Goal: Task Accomplishment & Management: Use online tool/utility

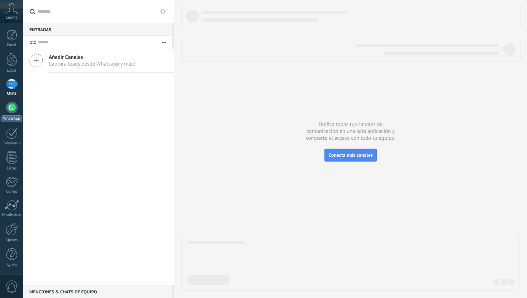
click at [15, 105] on div at bounding box center [11, 107] width 11 height 11
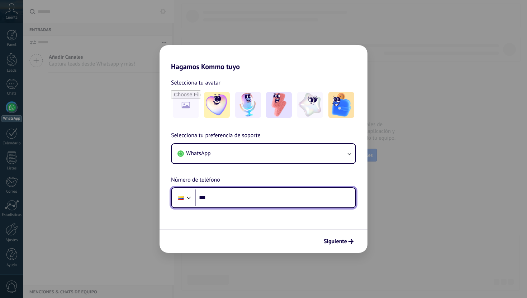
click at [226, 198] on input "***" at bounding box center [275, 198] width 160 height 16
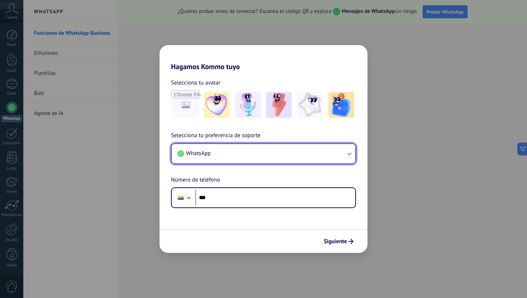
click at [239, 160] on button "WhatsApp" at bounding box center [264, 153] width 184 height 19
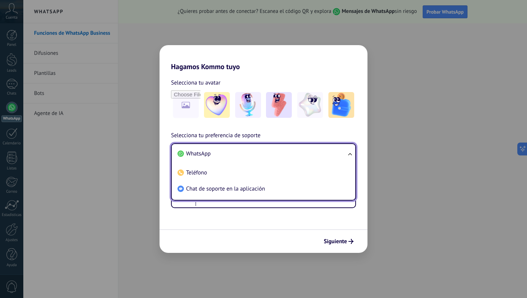
click at [244, 153] on li "WhatsApp" at bounding box center [262, 154] width 175 height 16
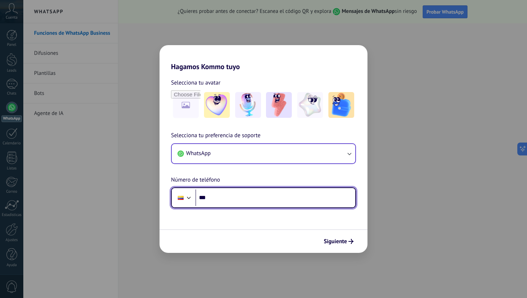
click at [233, 203] on input "***" at bounding box center [275, 198] width 160 height 16
type input "**********"
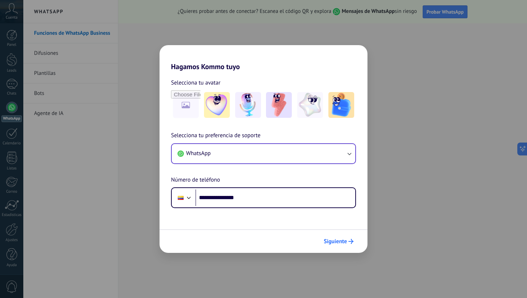
click at [333, 240] on span "Siguiente" at bounding box center [335, 241] width 23 height 5
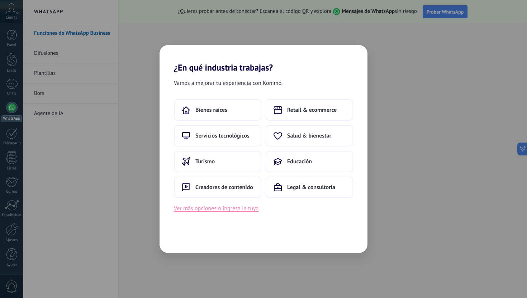
click at [235, 209] on button "Ver más opciones o ingresa la tuya" at bounding box center [216, 208] width 85 height 9
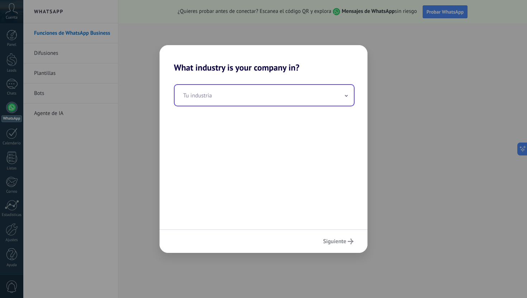
click at [257, 99] on input "text" at bounding box center [264, 95] width 179 height 21
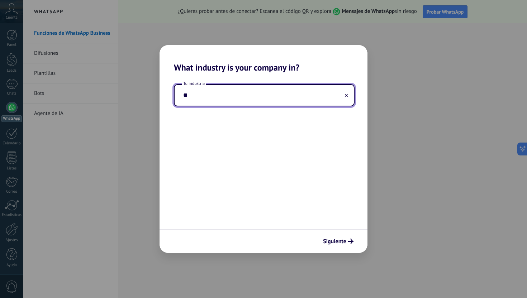
type input "*"
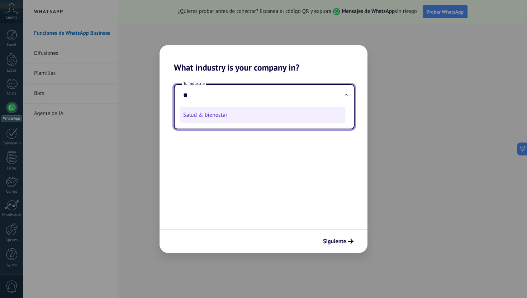
click at [228, 120] on li "Salud & bienestar" at bounding box center [262, 115] width 165 height 16
type input "**********"
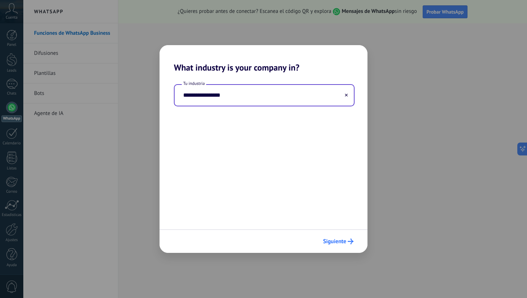
click at [335, 242] on span "Siguiente" at bounding box center [334, 241] width 23 height 5
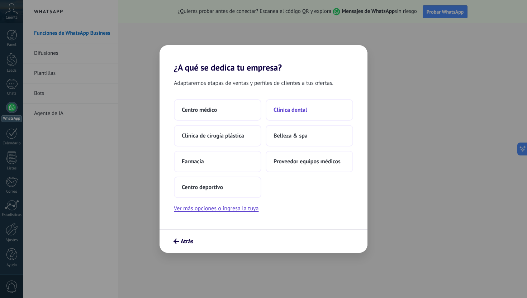
click at [297, 117] on button "Clínica dental" at bounding box center [309, 110] width 87 height 22
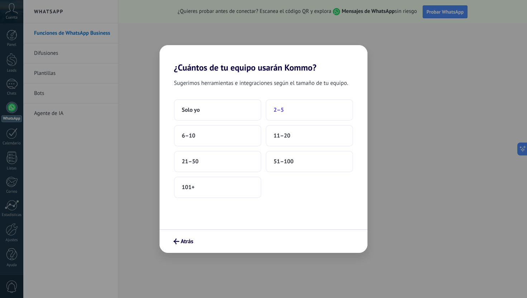
click at [293, 119] on button "2–5" at bounding box center [309, 110] width 87 height 22
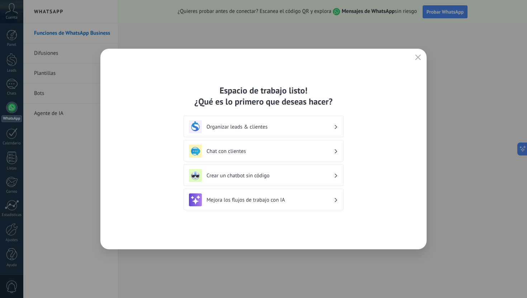
click at [299, 126] on h3 "Organizar leads & clientes" at bounding box center [270, 127] width 127 height 7
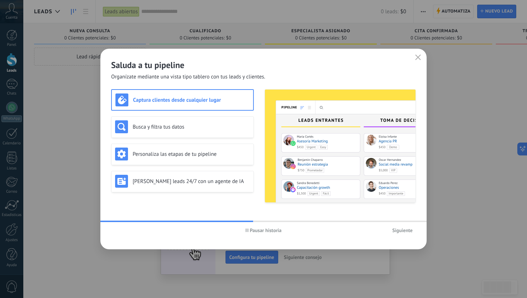
click at [399, 227] on button "Siguiente" at bounding box center [402, 230] width 27 height 11
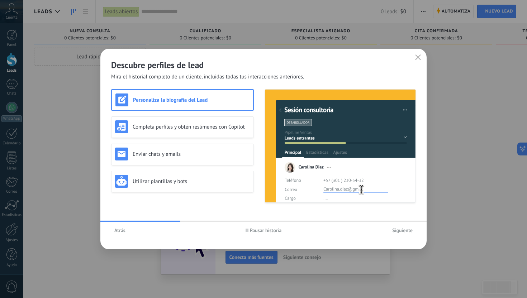
click at [395, 231] on span "Siguiente" at bounding box center [402, 230] width 20 height 5
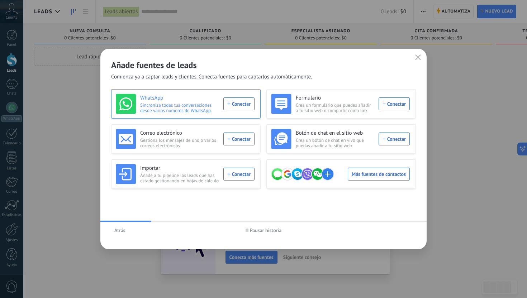
click at [235, 104] on div "WhatsApp Sincroniza todas tus conversaciones desde varios números de WhatsApp. …" at bounding box center [185, 104] width 139 height 20
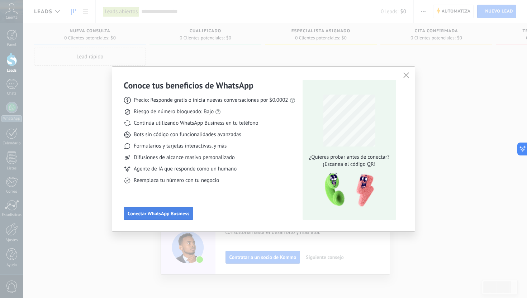
click at [183, 213] on span "Conectar WhatsApp Business" at bounding box center [159, 213] width 62 height 5
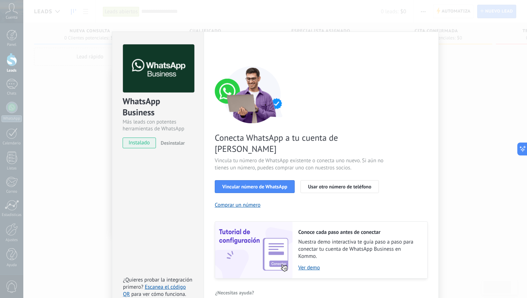
scroll to position [13, 0]
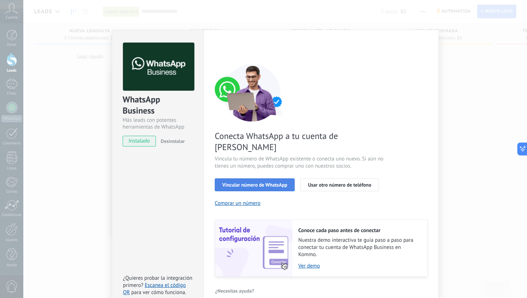
click at [236, 179] on button "Vincular número de WhatsApp" at bounding box center [255, 185] width 80 height 13
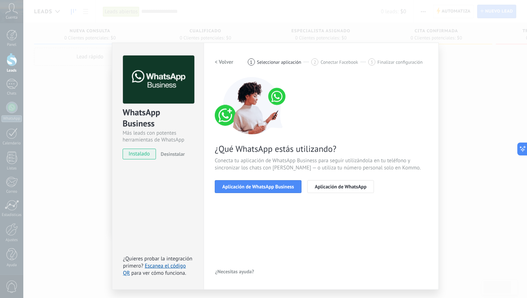
scroll to position [0, 0]
click at [360, 183] on button "Aplicación de WhatsApp" at bounding box center [340, 186] width 67 height 13
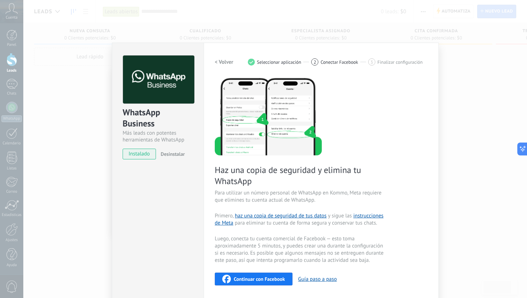
click at [458, 129] on div "WhatsApp Business Más leads con potentes herramientas de WhatsApp instalado Des…" at bounding box center [275, 149] width 504 height 298
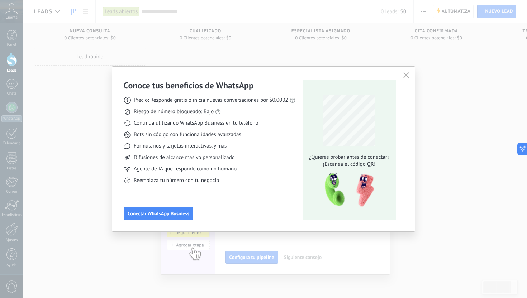
click at [406, 76] on use "button" at bounding box center [405, 74] width 5 height 5
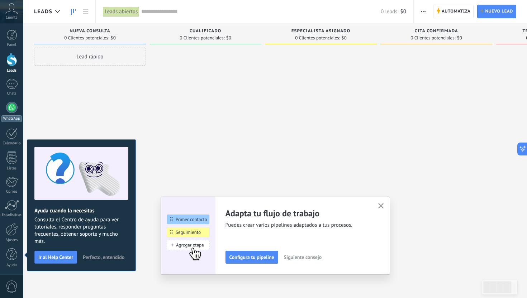
click at [7, 113] on link "WhatsApp" at bounding box center [11, 112] width 23 height 20
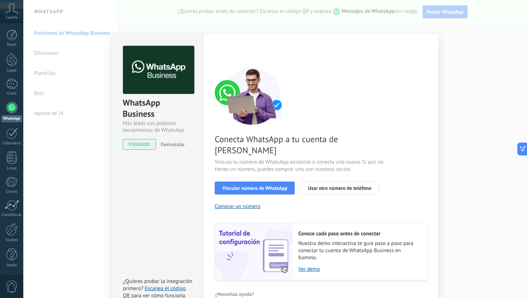
scroll to position [13, 0]
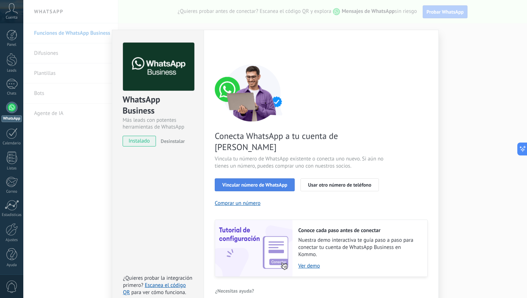
click at [281, 183] on span "Vincular número de WhatsApp" at bounding box center [254, 185] width 65 height 5
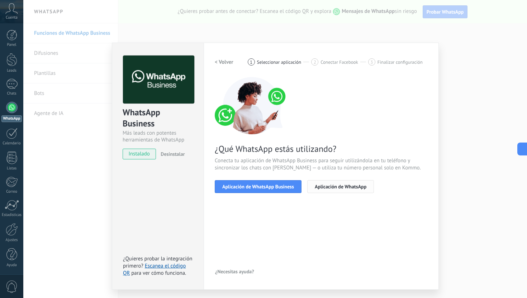
click at [328, 188] on span "Aplicación de WhatsApp" at bounding box center [341, 186] width 52 height 5
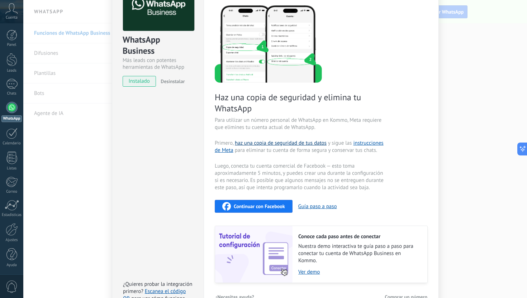
scroll to position [90, 0]
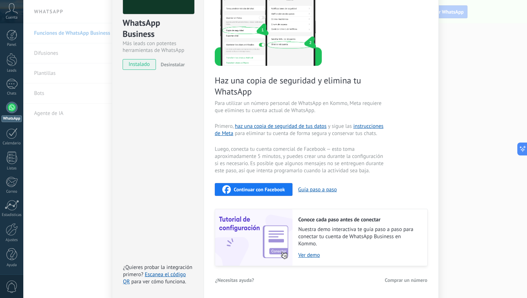
click at [263, 189] on span "Continuar con Facebook" at bounding box center [259, 189] width 51 height 5
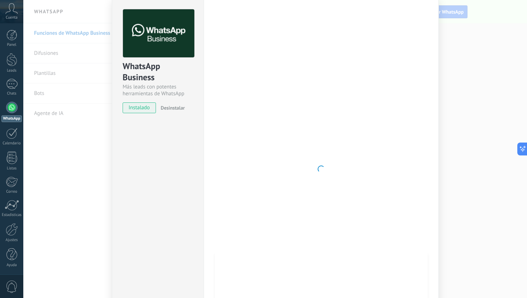
scroll to position [51, 0]
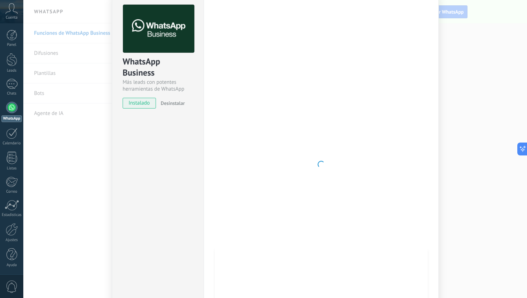
click at [472, 144] on div "WhatsApp Business Más leads con potentes herramientas de WhatsApp instalado Des…" at bounding box center [275, 149] width 504 height 298
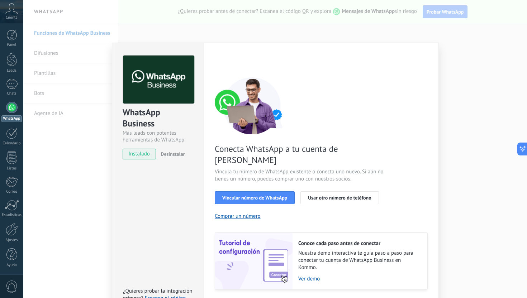
scroll to position [13, 0]
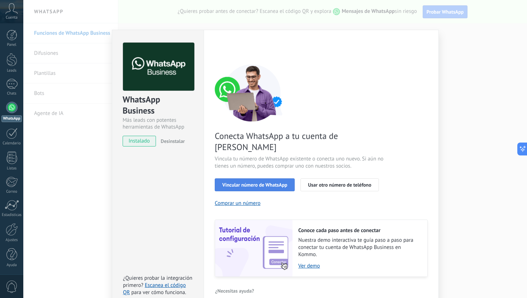
click at [260, 183] on span "Vincular número de WhatsApp" at bounding box center [254, 185] width 65 height 5
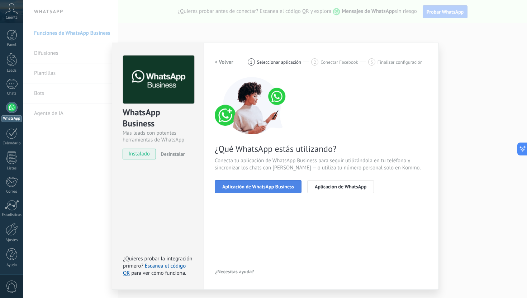
click at [275, 184] on span "Aplicación de WhatsApp Business" at bounding box center [258, 186] width 72 height 5
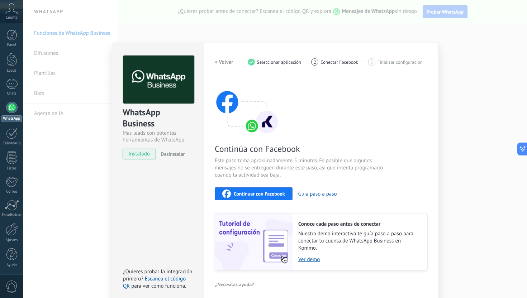
click at [213, 62] on div "Configuraciones Autorizaciones This tab logs the users who have granted integra…" at bounding box center [321, 173] width 235 height 260
click at [218, 62] on h2 "< Volver" at bounding box center [224, 62] width 19 height 7
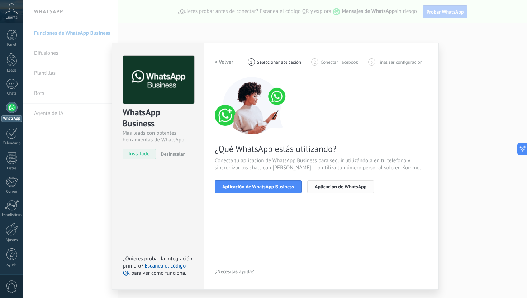
click at [336, 185] on span "Aplicación de WhatsApp" at bounding box center [341, 186] width 52 height 5
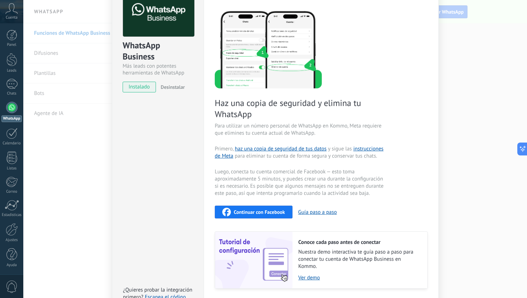
scroll to position [90, 0]
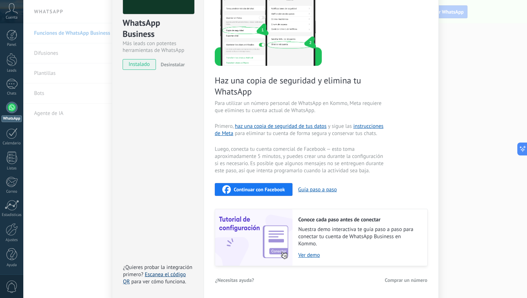
click at [159, 275] on link "Escanea el código QR" at bounding box center [154, 278] width 63 height 14
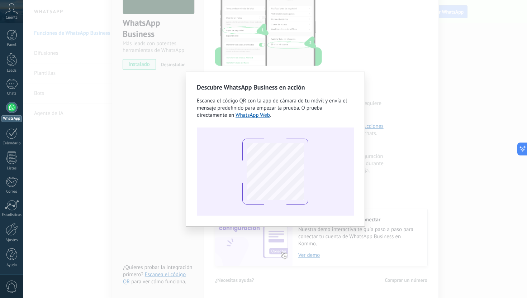
click at [421, 122] on div "Descubre WhatsApp Business en acción Escanea el código QR con la app [PERSON_NA…" at bounding box center [275, 149] width 504 height 298
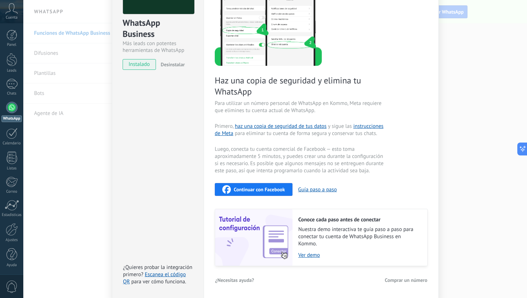
click at [465, 130] on div "WhatsApp Business Más leads con potentes herramientas de WhatsApp instalado Des…" at bounding box center [275, 149] width 504 height 298
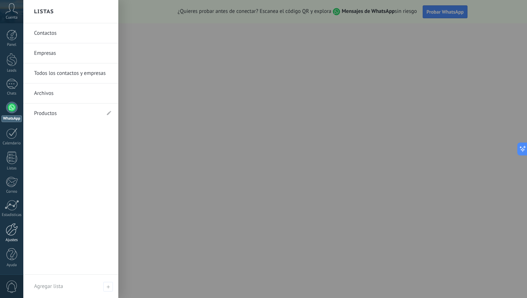
click at [11, 233] on div at bounding box center [12, 229] width 12 height 13
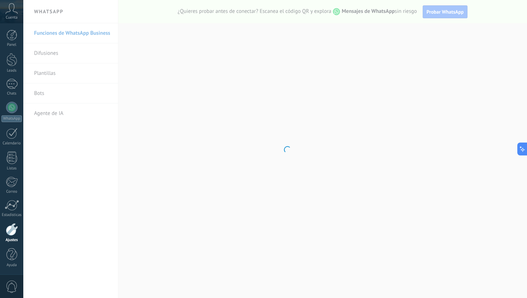
click at [15, 233] on div at bounding box center [12, 229] width 12 height 13
click at [11, 45] on div "Panel" at bounding box center [11, 45] width 21 height 5
click at [12, 60] on div at bounding box center [11, 59] width 11 height 13
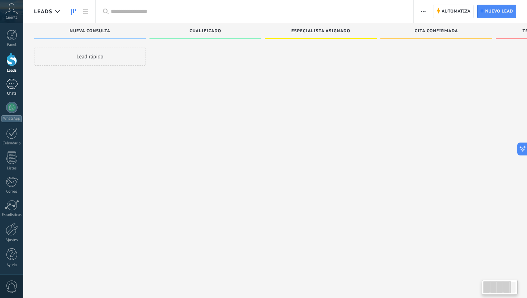
click at [9, 90] on link "Chats" at bounding box center [11, 87] width 23 height 17
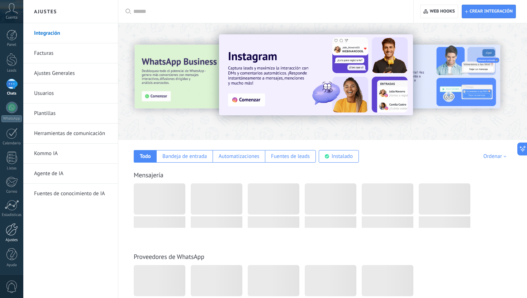
click at [13, 238] on div "Ajustes" at bounding box center [11, 240] width 21 height 5
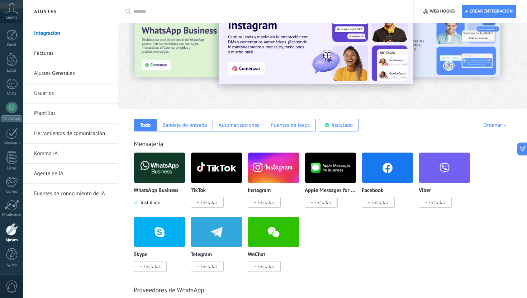
scroll to position [33, 0]
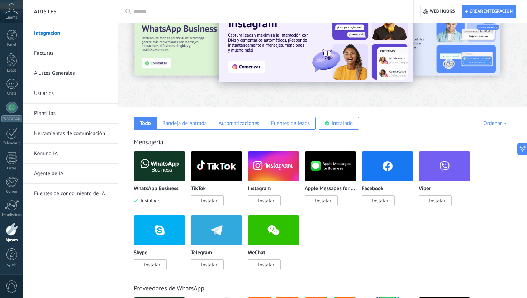
click at [169, 169] on img at bounding box center [159, 166] width 51 height 35
click at [149, 192] on p "WhatsApp Business" at bounding box center [156, 189] width 45 height 6
click at [150, 188] on p "WhatsApp Business" at bounding box center [156, 189] width 45 height 6
click at [166, 158] on img at bounding box center [159, 166] width 51 height 35
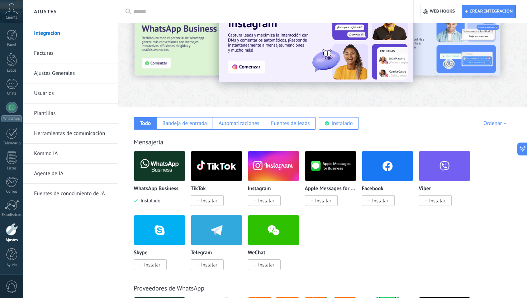
click at [166, 158] on img at bounding box center [159, 166] width 51 height 35
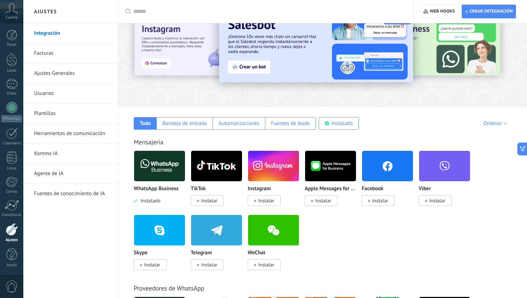
click at [166, 158] on img at bounding box center [159, 166] width 51 height 35
click at [166, 164] on img at bounding box center [159, 166] width 51 height 35
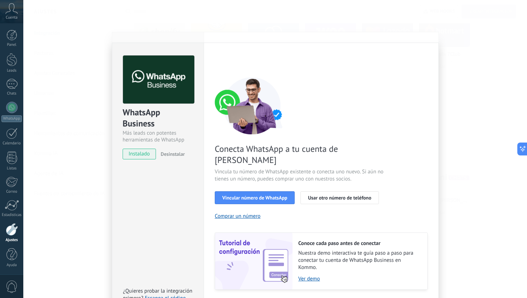
scroll to position [13, 0]
click at [272, 191] on button "Vincular número de WhatsApp" at bounding box center [255, 197] width 80 height 13
click at [278, 195] on span "Vincular número de WhatsApp" at bounding box center [254, 197] width 65 height 5
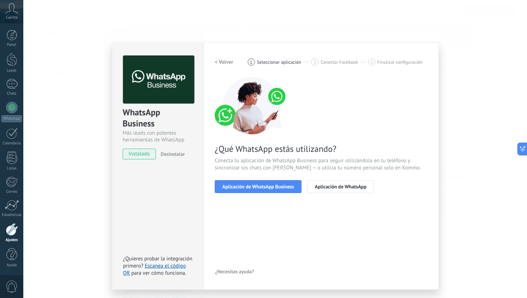
click at [278, 188] on span "Aplicación de WhatsApp Business" at bounding box center [258, 186] width 72 height 5
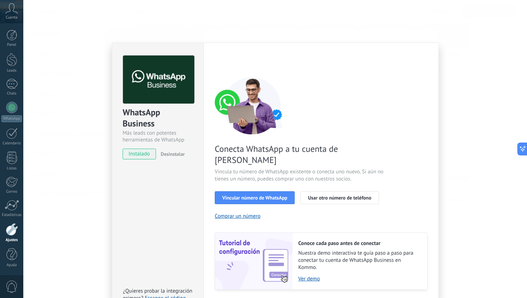
click at [278, 195] on span "Vincular número de WhatsApp" at bounding box center [254, 197] width 65 height 5
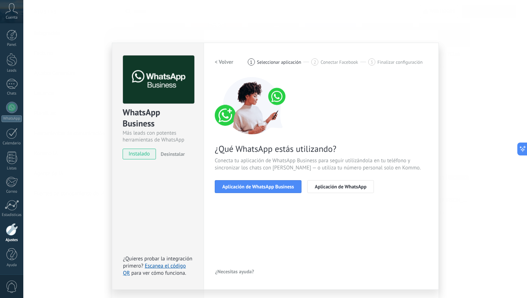
click at [278, 188] on span "Aplicación de WhatsApp Business" at bounding box center [258, 186] width 72 height 5
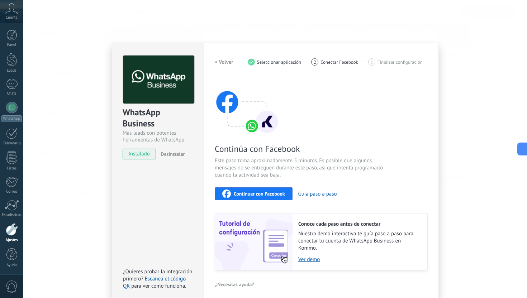
scroll to position [4, 0]
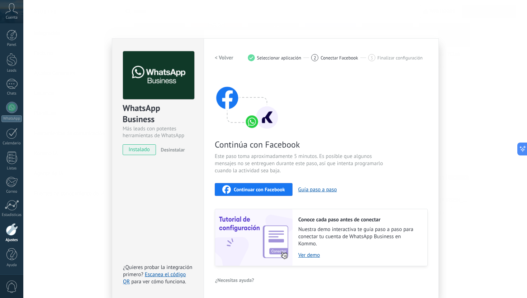
click at [379, 62] on div "< Volver 1 Seleccionar aplicación 2 Conectar Facebook 3 Finalizar configuración" at bounding box center [321, 57] width 213 height 13
click at [379, 55] on span "Finalizar configuración" at bounding box center [400, 57] width 45 height 5
click at [445, 100] on div "WhatsApp Business Más leads con potentes herramientas de WhatsApp instalado Des…" at bounding box center [275, 149] width 504 height 298
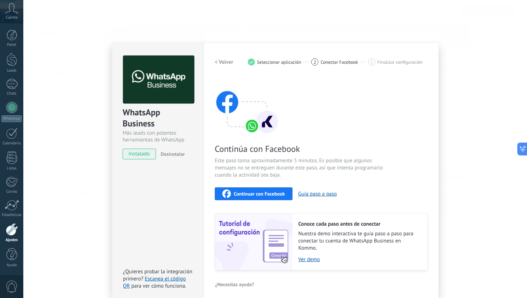
click at [468, 116] on div "WhatsApp Business Más leads con potentes herramientas de WhatsApp instalado Des…" at bounding box center [275, 149] width 504 height 298
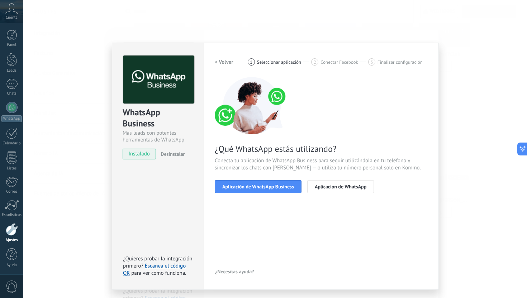
click at [468, 116] on div "WhatsApp Business Más leads con potentes herramientas de WhatsApp instalado Des…" at bounding box center [275, 149] width 504 height 298
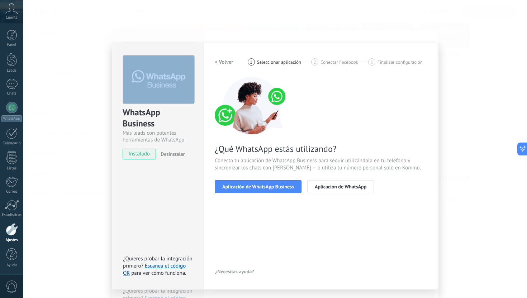
click at [468, 116] on div "WhatsApp Business Más leads con potentes herramientas de WhatsApp instalado Des…" at bounding box center [275, 149] width 504 height 298
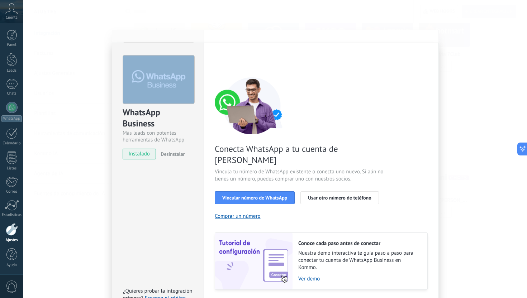
click at [468, 116] on div "WhatsApp Business Más leads con potentes herramientas de WhatsApp instalado Des…" at bounding box center [275, 149] width 504 height 298
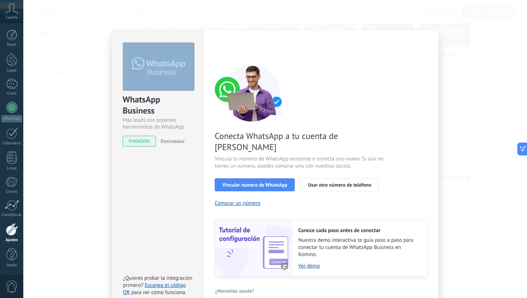
click at [468, 116] on div "WhatsApp Business Más leads con potentes herramientas de WhatsApp instalado Des…" at bounding box center [275, 149] width 504 height 298
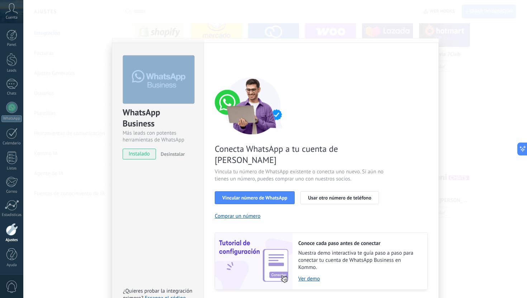
click at [468, 116] on div "WhatsApp Business Más leads con potentes herramientas de WhatsApp instalado Des…" at bounding box center [275, 149] width 504 height 298
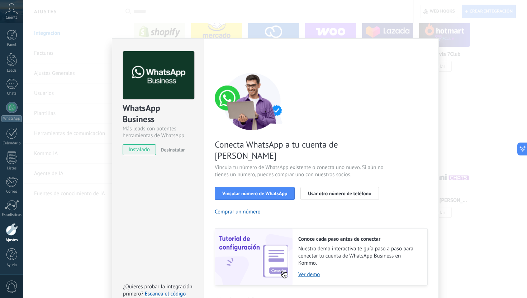
click at [468, 116] on div at bounding box center [275, 149] width 504 height 298
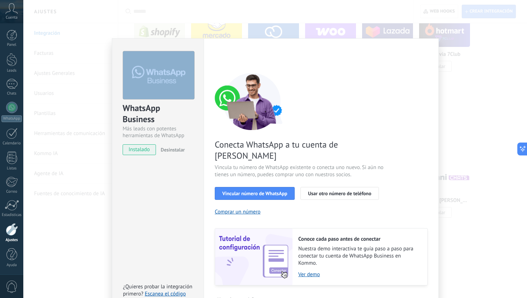
click at [468, 116] on div "WhatsApp Business Más leads con potentes herramientas de WhatsApp instalado Des…" at bounding box center [275, 149] width 504 height 298
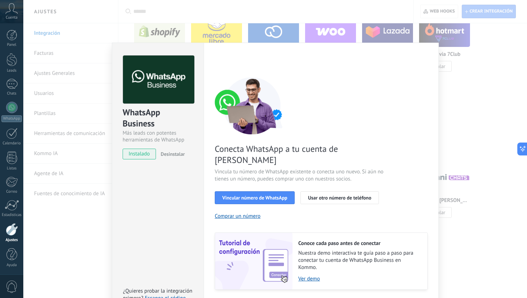
click at [468, 116] on div "WhatsApp Business Más leads con potentes herramientas de WhatsApp instalado Des…" at bounding box center [275, 149] width 504 height 298
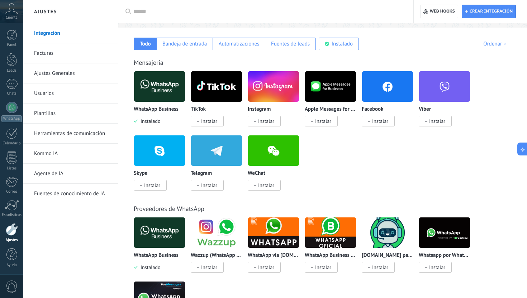
scroll to position [123, 0]
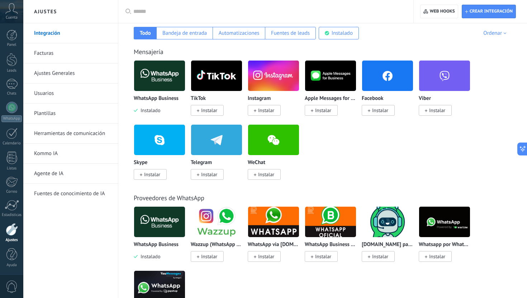
click at [445, 259] on span "Instalar" at bounding box center [437, 257] width 16 height 6
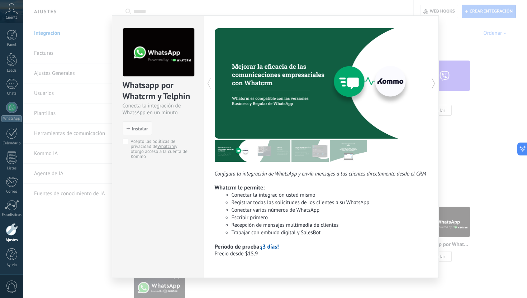
scroll to position [9, 0]
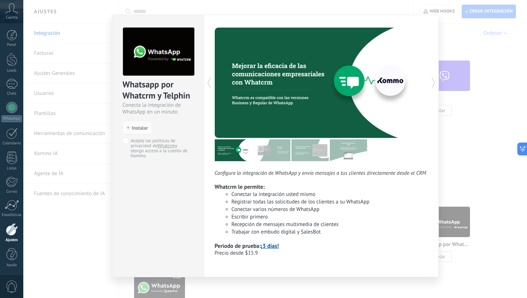
click at [482, 132] on div "Whatsapp por Whatcrm y Telphin Conecta la integración de WhatsApp en un minuto …" at bounding box center [275, 149] width 504 height 298
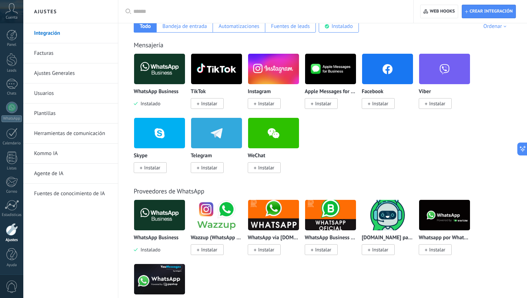
scroll to position [133, 0]
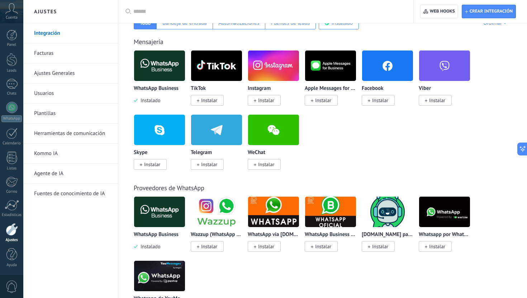
click at [168, 213] on img at bounding box center [159, 212] width 51 height 35
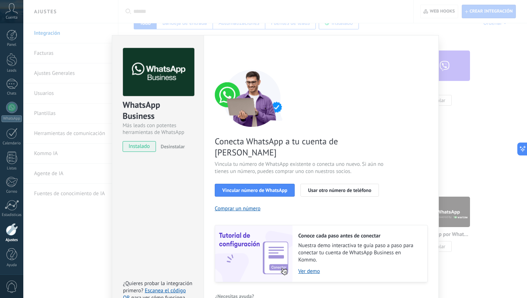
scroll to position [13, 0]
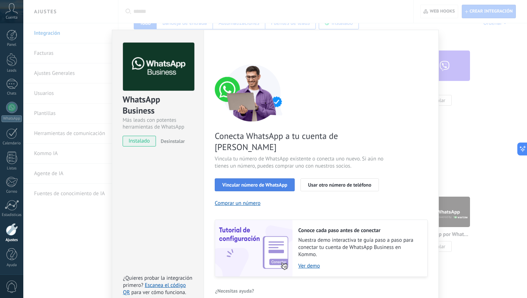
click at [245, 183] on span "Vincular número de WhatsApp" at bounding box center [254, 185] width 65 height 5
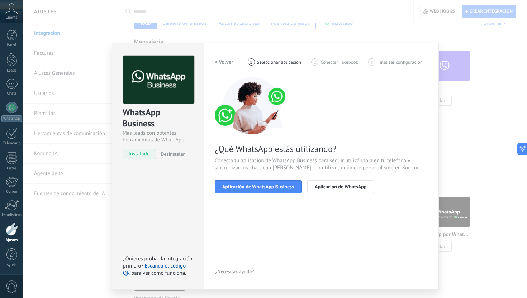
scroll to position [0, 0]
click at [251, 188] on span "Aplicación de WhatsApp Business" at bounding box center [258, 186] width 72 height 5
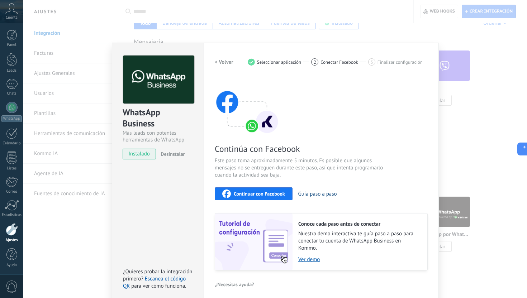
click at [307, 195] on button "Guía paso a paso" at bounding box center [317, 194] width 39 height 7
click at [269, 191] on span "Continuar con Facebook" at bounding box center [259, 193] width 51 height 5
click at [258, 194] on span "Continuar con Facebook" at bounding box center [259, 193] width 51 height 5
click at [265, 195] on span "Continuar con Facebook" at bounding box center [259, 193] width 51 height 5
